Goal: Navigation & Orientation: Find specific page/section

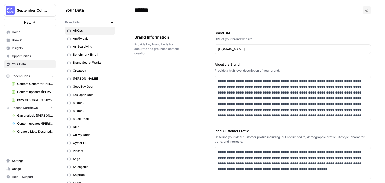
click at [16, 41] on span "Browse" at bounding box center [33, 40] width 42 height 5
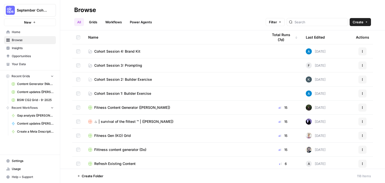
click at [191, 51] on link "Cohort Session 4: Brand Kit" at bounding box center [174, 51] width 172 height 5
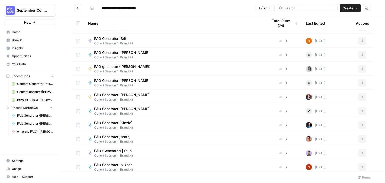
scroll to position [154, 0]
